Goal: Go to known website: Access a specific website the user already knows

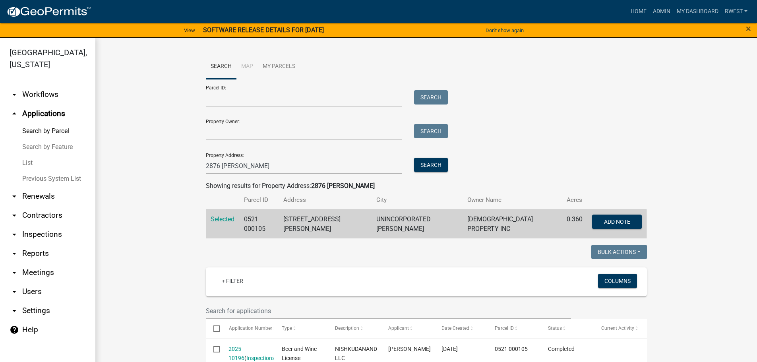
scroll to position [119, 0]
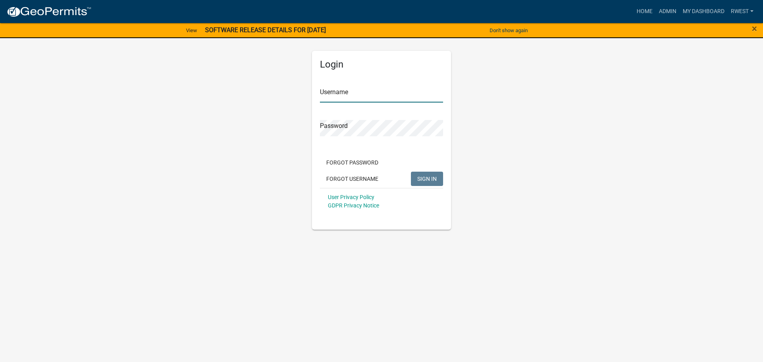
click at [356, 95] on input "Username" at bounding box center [381, 94] width 123 height 16
type input "rwest"
click at [411, 172] on button "SIGN IN" at bounding box center [427, 179] width 32 height 14
